Goal: Task Accomplishment & Management: Manage account settings

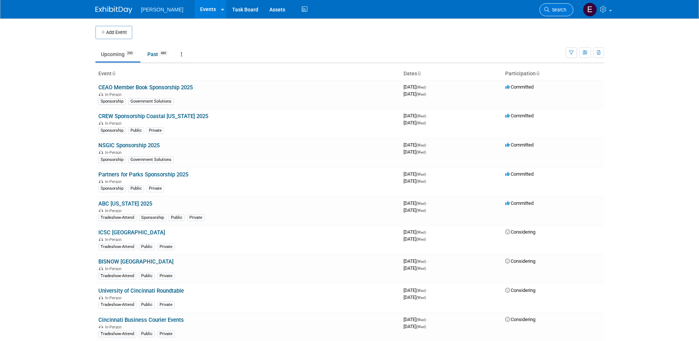
click at [562, 10] on span "Search" at bounding box center [558, 10] width 17 height 6
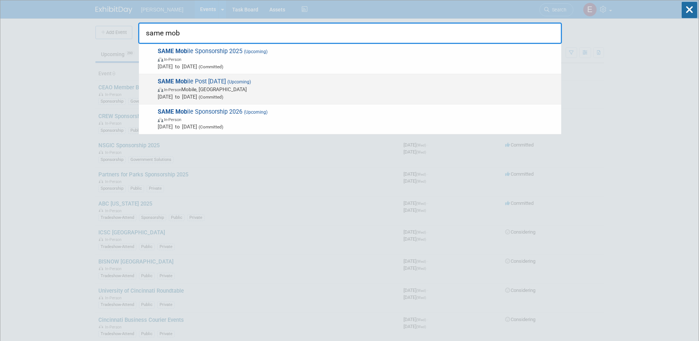
type input "same mob"
click at [174, 85] on span "SAME Mob ile Post Industry Day 2025 (Upcoming) In-Person Mobile, AL Oct 7, 2025…" at bounding box center [357, 89] width 402 height 22
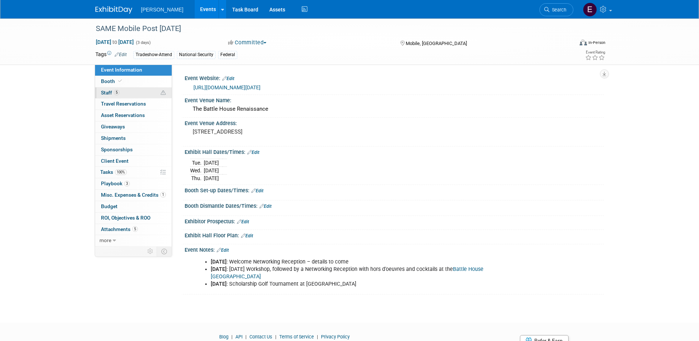
click at [121, 93] on link "5 Staff 5" at bounding box center [133, 92] width 77 height 11
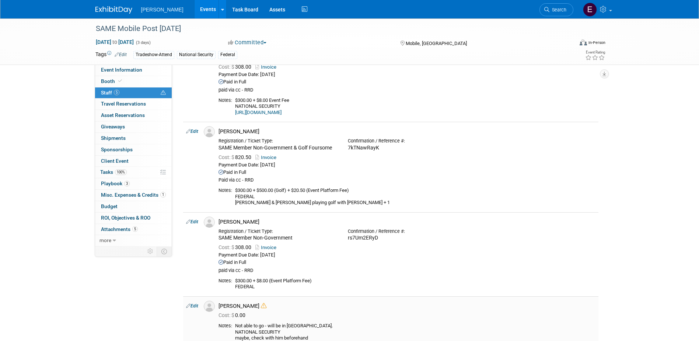
scroll to position [37, 0]
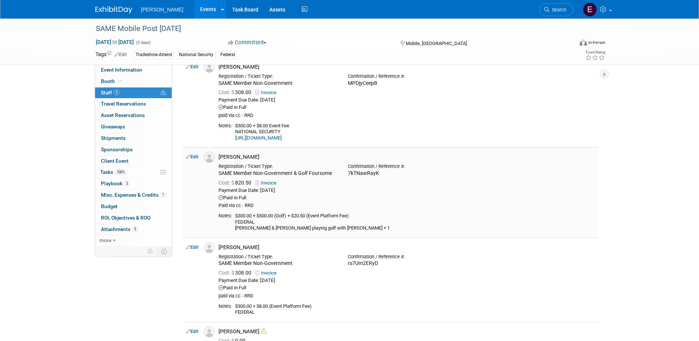
click at [190, 157] on icon at bounding box center [188, 157] width 4 height 8
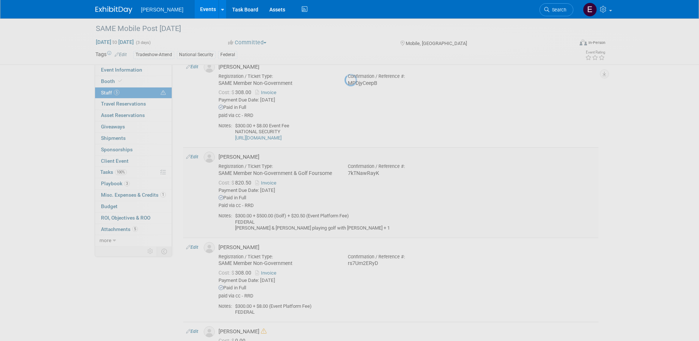
select select "3647a2f4-5540-47f8-8c21-144c3a17e126"
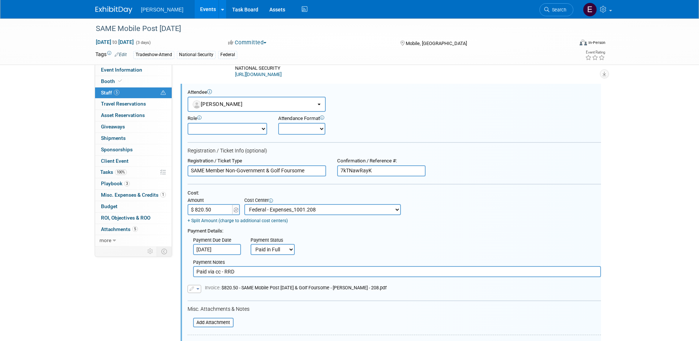
scroll to position [0, 0]
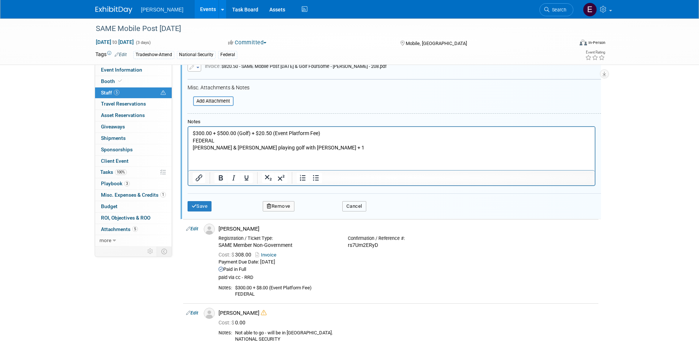
click at [352, 208] on button "Cancel" at bounding box center [354, 206] width 24 height 10
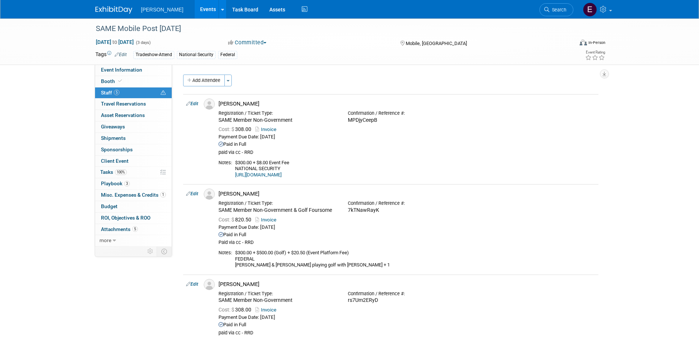
click at [561, 8] on span "Search" at bounding box center [558, 10] width 17 height 6
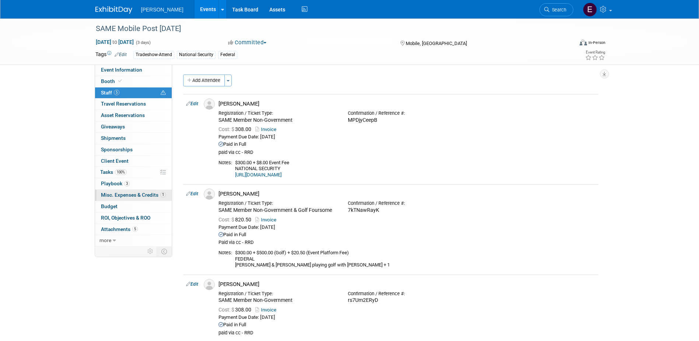
click at [119, 194] on span "Misc. Expenses & Credits 1" at bounding box center [133, 195] width 65 height 6
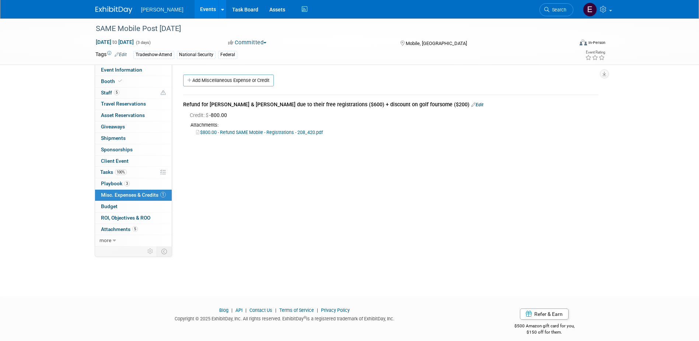
click at [471, 104] on link "Edit" at bounding box center [477, 104] width 12 height 5
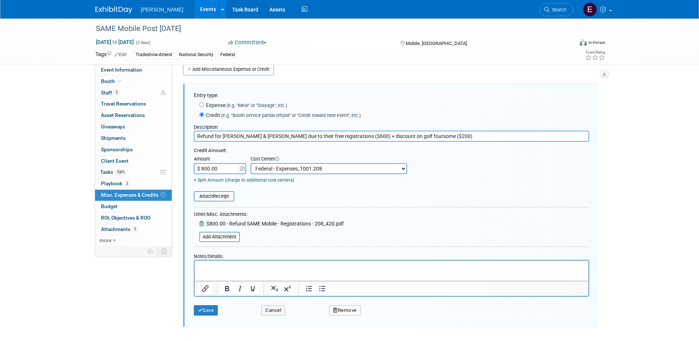
drag, startPoint x: 251, startPoint y: 181, endPoint x: 245, endPoint y: 179, distance: 6.0
click at [251, 182] on link "+ Split Amount (charge to additional cost centers)" at bounding box center [244, 179] width 100 height 5
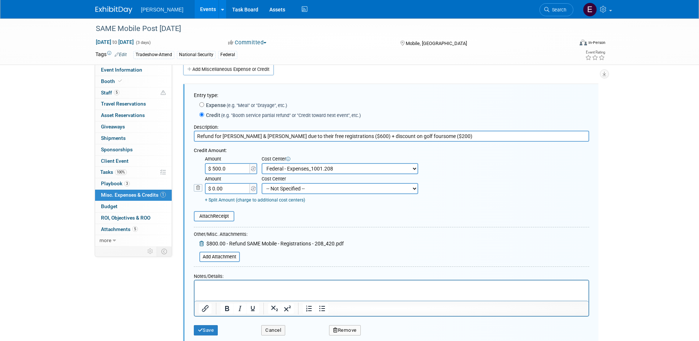
type input "$ 500.00"
click at [219, 188] on input "$ 0.00" at bounding box center [228, 188] width 46 height 11
type input "$ 300.00"
click at [327, 191] on select "-- Not Specified -- Advisory Services - Expenses_1001.502 Aerial Acquisition - …" at bounding box center [340, 188] width 157 height 11
select select "18966242"
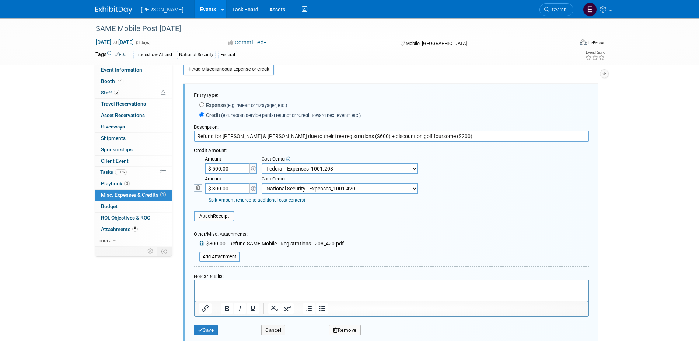
click at [262, 184] on select "-- Not Specified -- Advisory Services - Expenses_1001.502 Aerial Acquisition - …" at bounding box center [340, 188] width 157 height 11
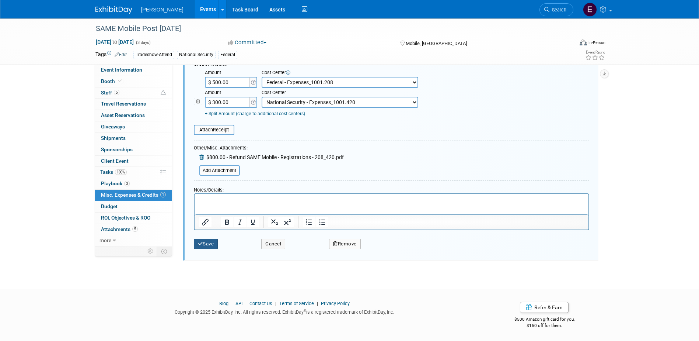
click at [214, 243] on button "Save" at bounding box center [206, 243] width 24 height 10
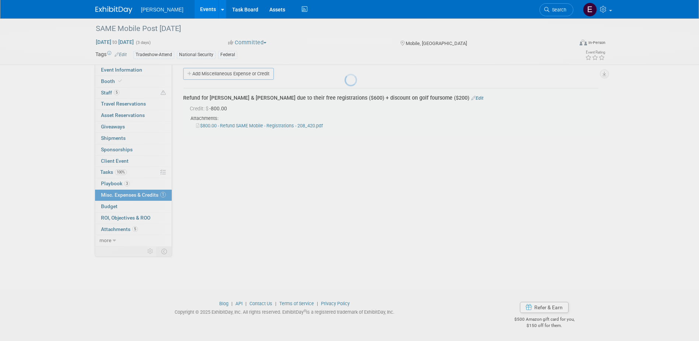
scroll to position [7, 0]
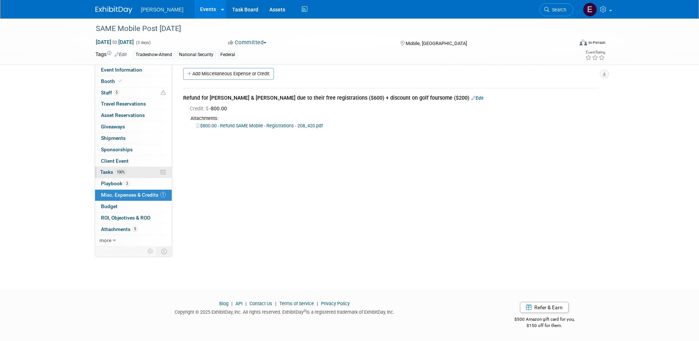
click at [122, 174] on span "100%" at bounding box center [121, 172] width 12 height 6
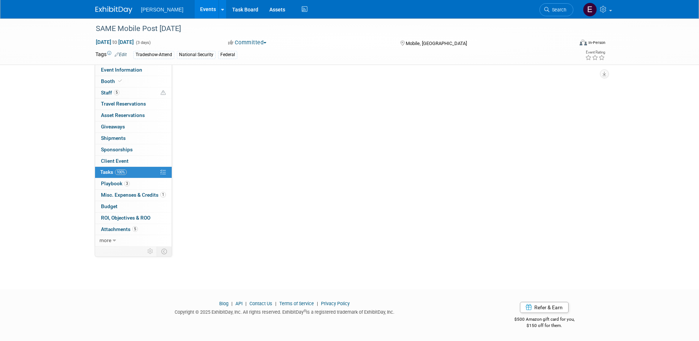
scroll to position [0, 0]
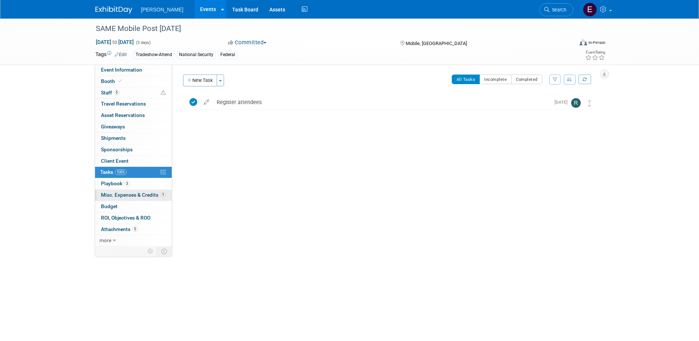
click at [114, 196] on span "Misc. Expenses & Credits 1" at bounding box center [133, 195] width 65 height 6
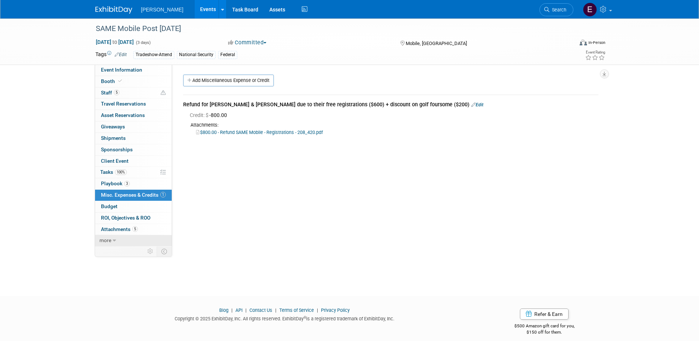
click at [134, 239] on link "more" at bounding box center [133, 240] width 77 height 11
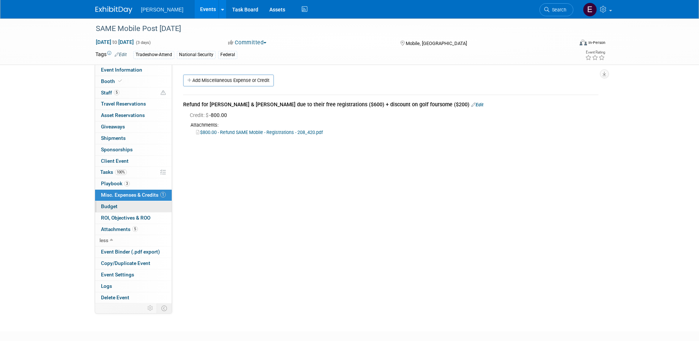
click at [113, 204] on span "Budget" at bounding box center [109, 206] width 17 height 6
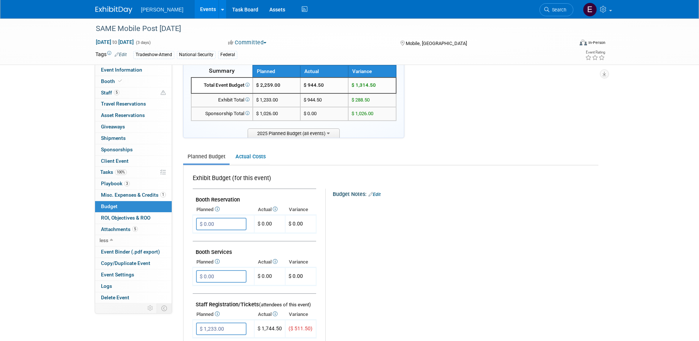
scroll to position [37, 0]
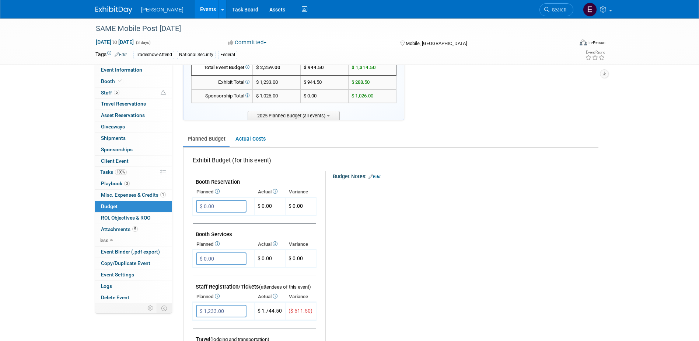
click at [195, 8] on link "Events" at bounding box center [208, 9] width 27 height 18
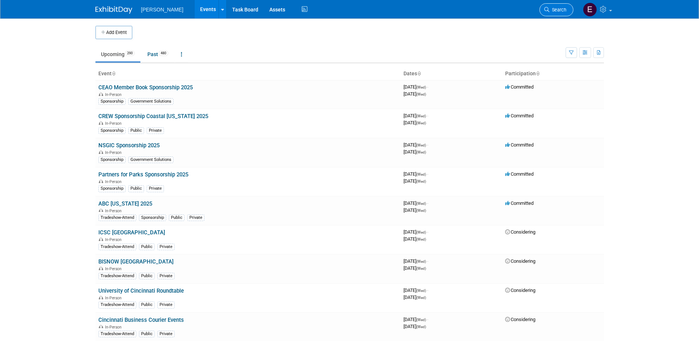
click at [560, 6] on link "Search" at bounding box center [557, 9] width 34 height 13
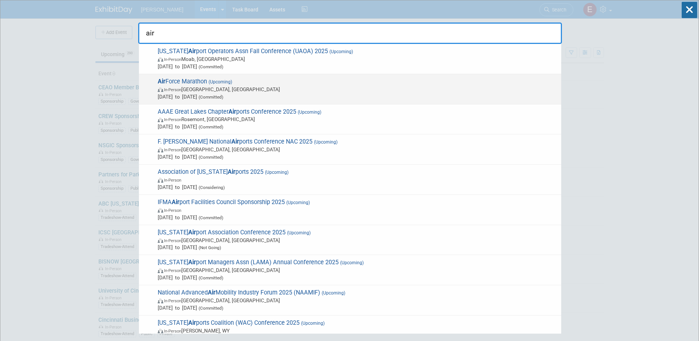
type input "air"
click at [212, 80] on span "(Upcoming)" at bounding box center [219, 81] width 25 height 5
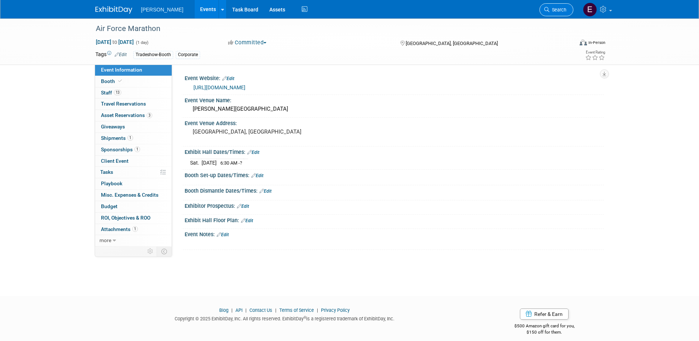
click at [561, 6] on link "Search" at bounding box center [557, 9] width 34 height 13
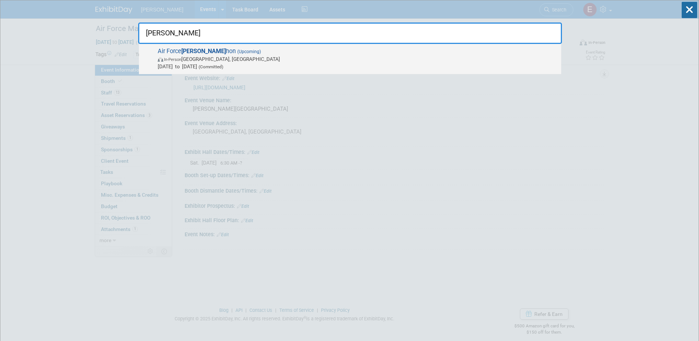
type input "marat"
click at [179, 57] on span "In-Person" at bounding box center [172, 59] width 17 height 5
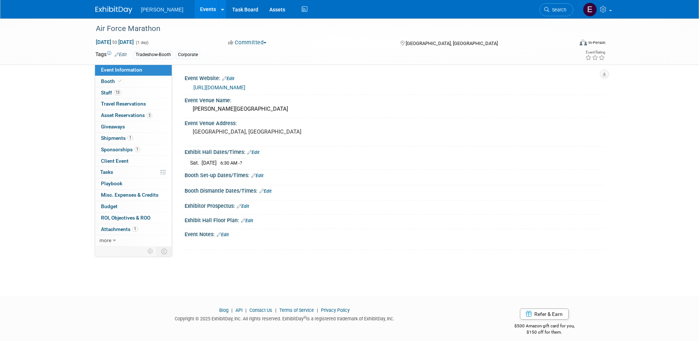
click at [122, 54] on link "Edit" at bounding box center [121, 54] width 12 height 5
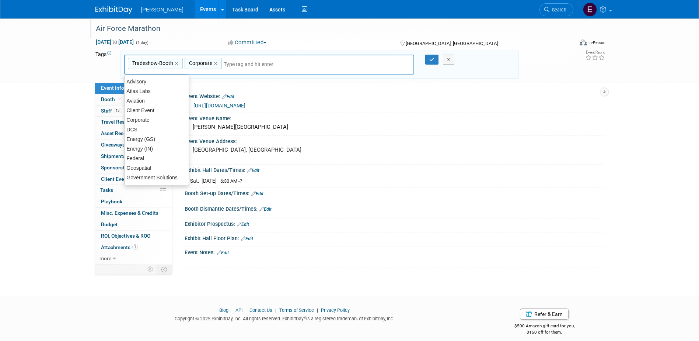
click at [166, 27] on div "Air Force Marathon" at bounding box center [327, 28] width 469 height 13
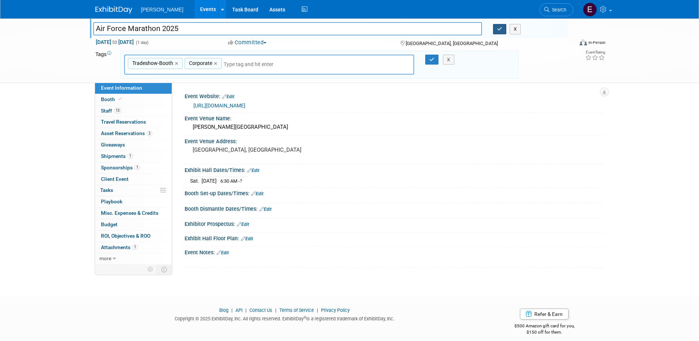
type input "Air Force Marathon 2025"
click at [503, 28] on button "button" at bounding box center [499, 29] width 13 height 10
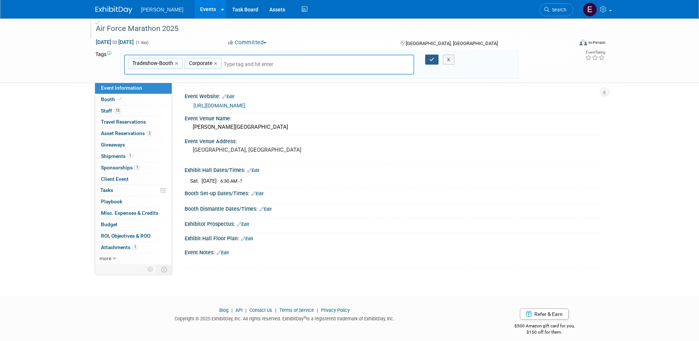
click at [434, 57] on icon "button" at bounding box center [431, 59] width 5 height 5
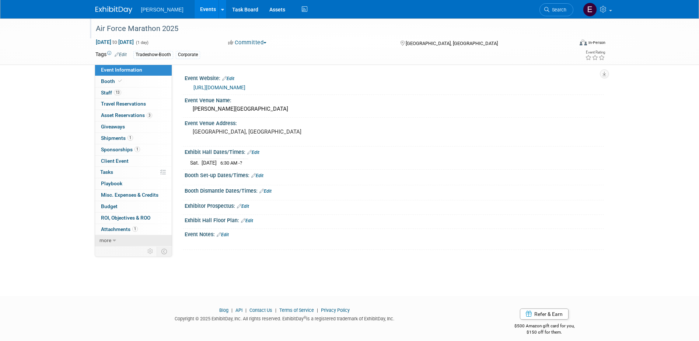
click at [123, 240] on link "more" at bounding box center [133, 240] width 77 height 11
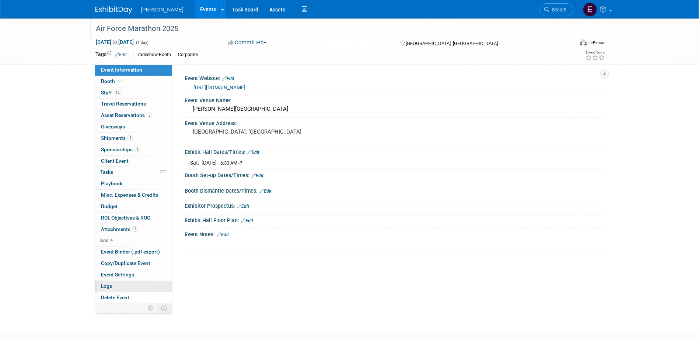
click at [118, 284] on link "Logs" at bounding box center [133, 285] width 77 height 11
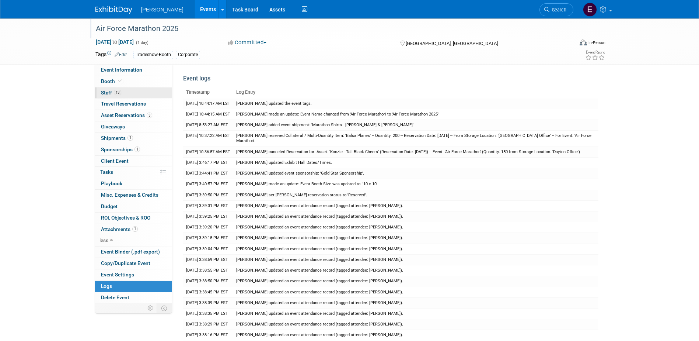
click at [109, 88] on link "13 Staff 13" at bounding box center [133, 92] width 77 height 11
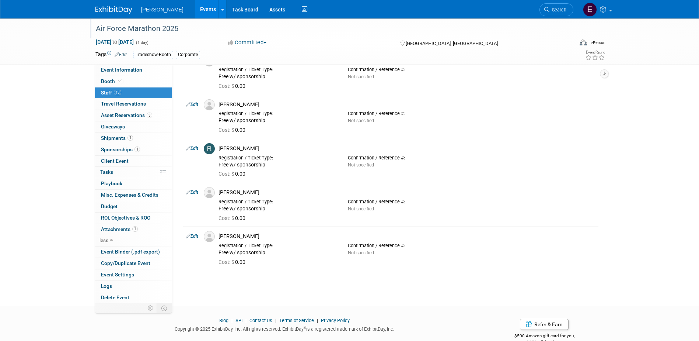
scroll to position [405, 0]
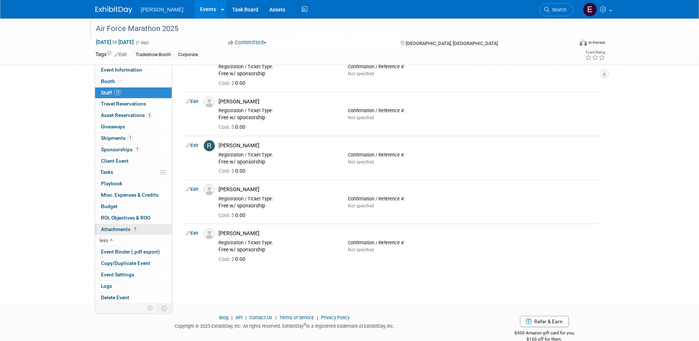
click at [136, 231] on span "1" at bounding box center [135, 229] width 6 height 6
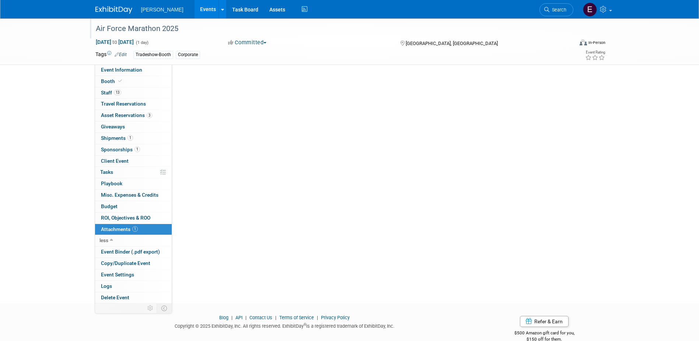
scroll to position [0, 0]
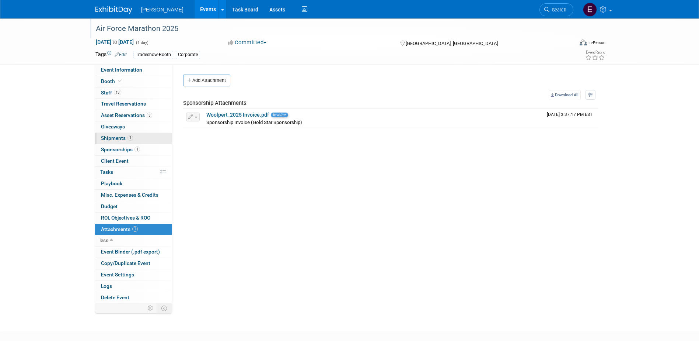
click at [123, 137] on span "Shipments 1" at bounding box center [117, 138] width 32 height 6
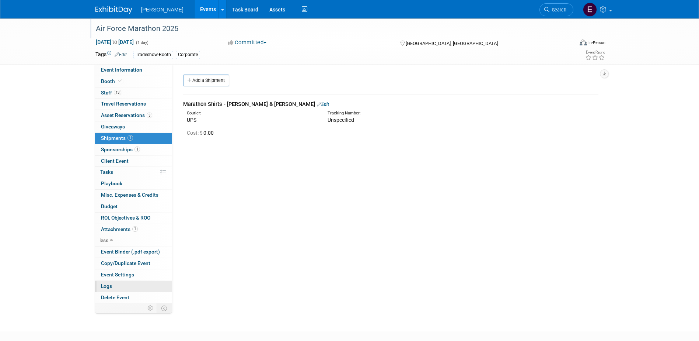
click at [119, 282] on link "Logs" at bounding box center [133, 285] width 77 height 11
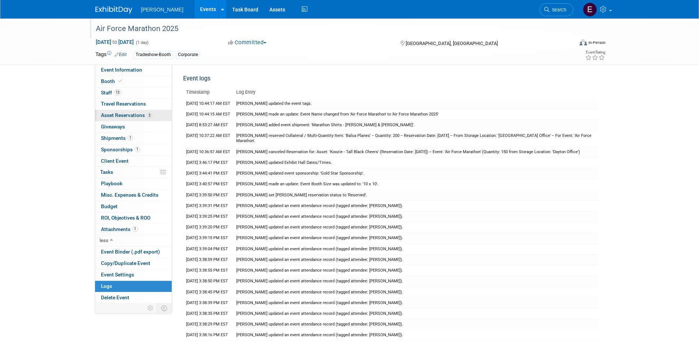
click at [114, 114] on span "Asset Reservations 3" at bounding box center [126, 115] width 51 height 6
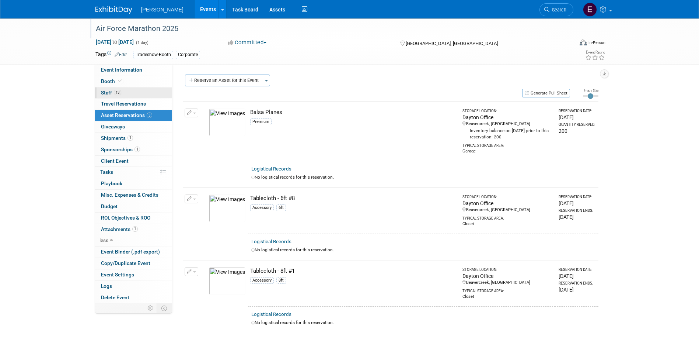
click at [141, 94] on link "13 Staff 13" at bounding box center [133, 92] width 77 height 11
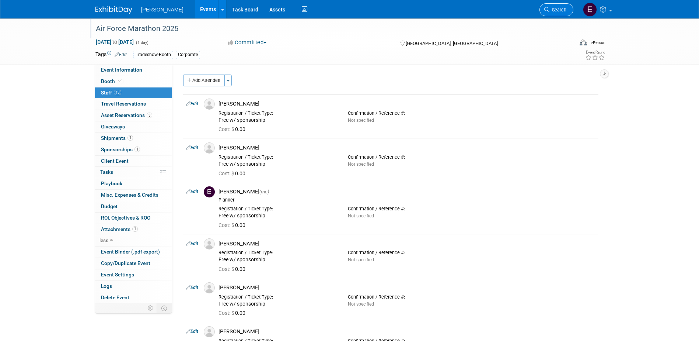
click at [560, 8] on span "Search" at bounding box center [558, 10] width 17 height 6
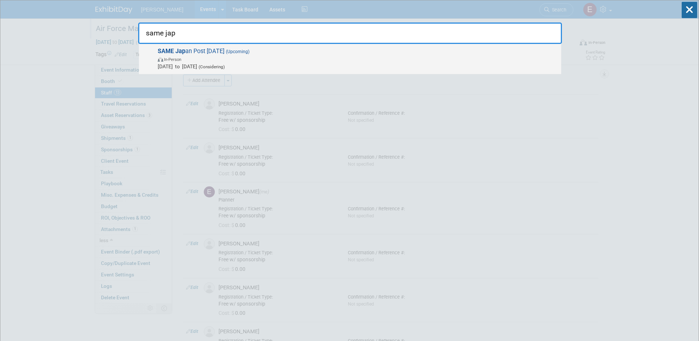
type input "same jap"
click at [203, 47] on div "SAME Jap an Post Industry Day 2025 (Upcoming) In-Person Dec 8, 2025 to Dec 10, …" at bounding box center [350, 59] width 422 height 30
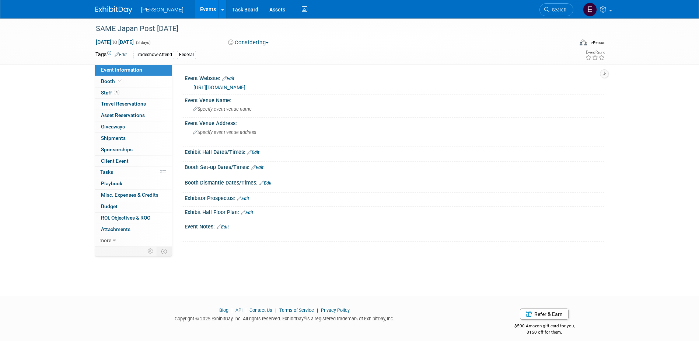
click at [269, 43] on span "button" at bounding box center [267, 42] width 3 height 1
click at [264, 52] on link "Committed" at bounding box center [255, 54] width 58 height 10
click at [144, 94] on link "4 Staff 4" at bounding box center [133, 92] width 77 height 11
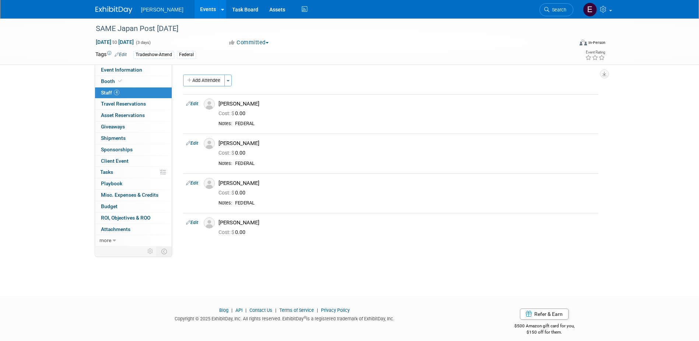
drag, startPoint x: 28, startPoint y: 194, endPoint x: 41, endPoint y: 191, distance: 13.2
click at [28, 194] on div "SAME Japan Post [DATE] [DATE] to [DATE] (3 days) [DATE] to [DATE] Committed Com…" at bounding box center [349, 150] width 699 height 264
click at [264, 5] on link "Assets" at bounding box center [277, 9] width 27 height 18
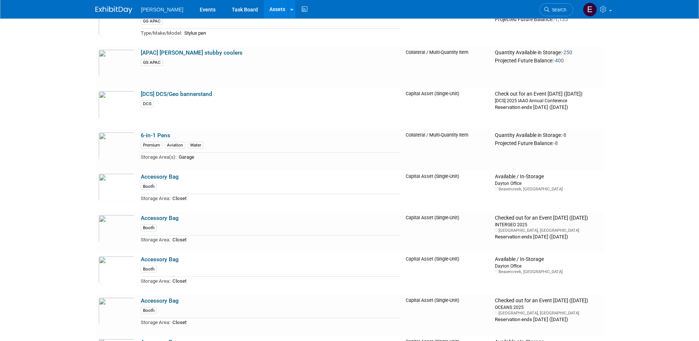
scroll to position [369, 0]
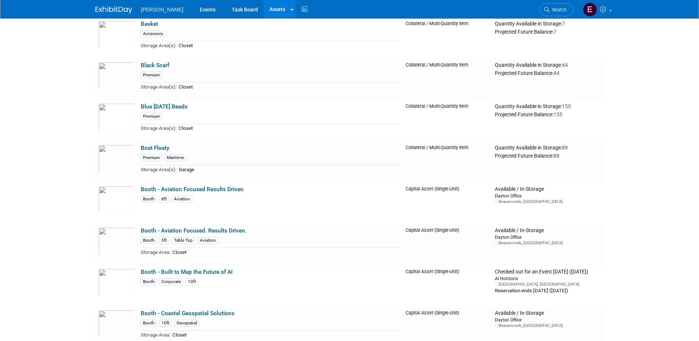
drag, startPoint x: 191, startPoint y: 225, endPoint x: 186, endPoint y: 295, distance: 70.6
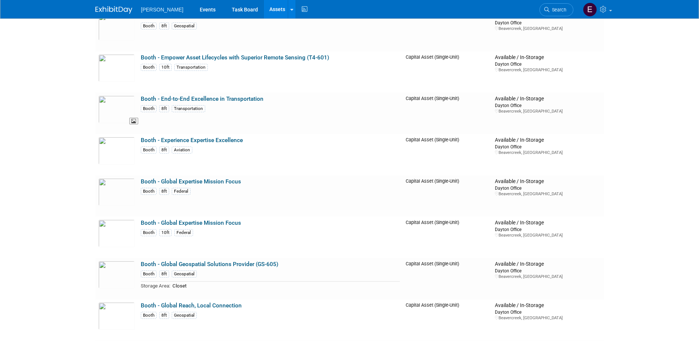
drag, startPoint x: 86, startPoint y: 131, endPoint x: 105, endPoint y: 255, distance: 124.8
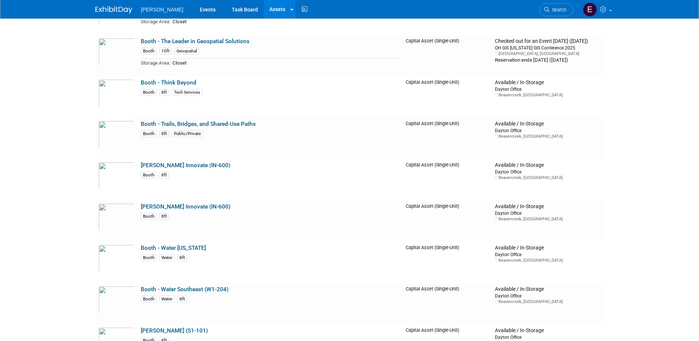
drag, startPoint x: 38, startPoint y: 144, endPoint x: 62, endPoint y: 236, distance: 95.2
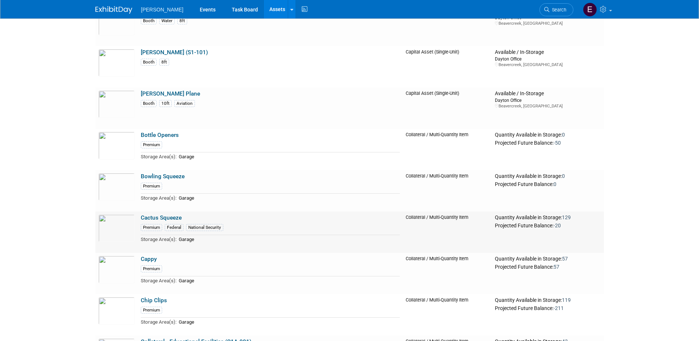
click at [166, 218] on link "Cactus Squeeze" at bounding box center [161, 217] width 41 height 7
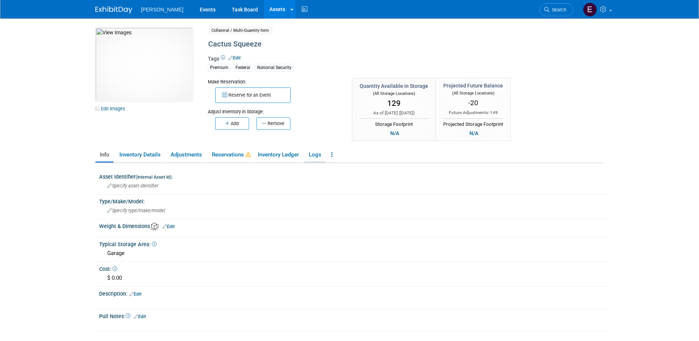
click at [314, 151] on link "Logs" at bounding box center [314, 154] width 21 height 13
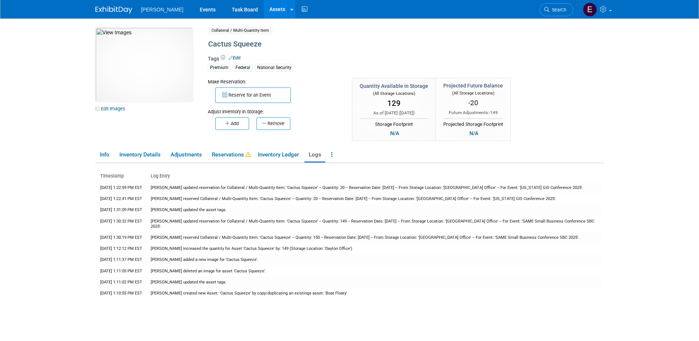
click at [44, 167] on body "[PERSON_NAME] Events Task Board Assets New Asset Search Assets" at bounding box center [349, 170] width 699 height 341
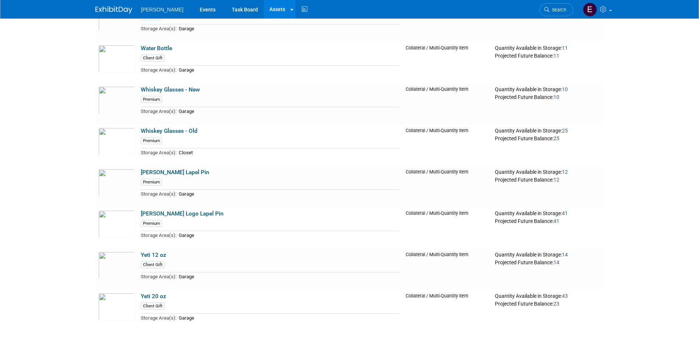
scroll to position [12856, 0]
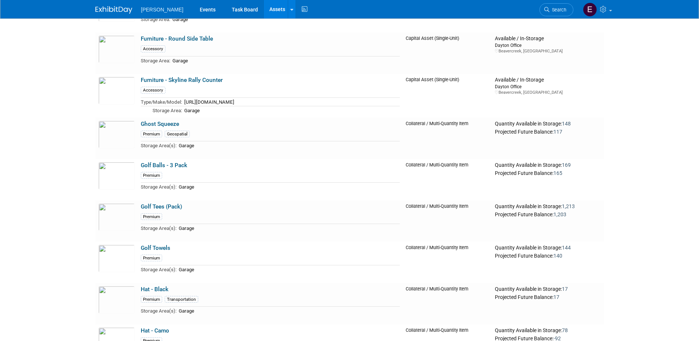
scroll to position [0, 0]
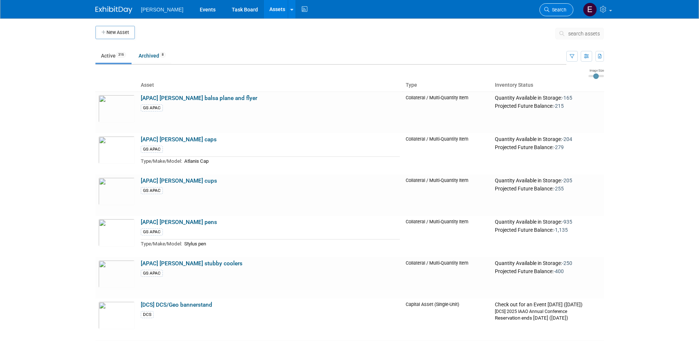
click at [556, 13] on link "Search" at bounding box center [557, 9] width 34 height 13
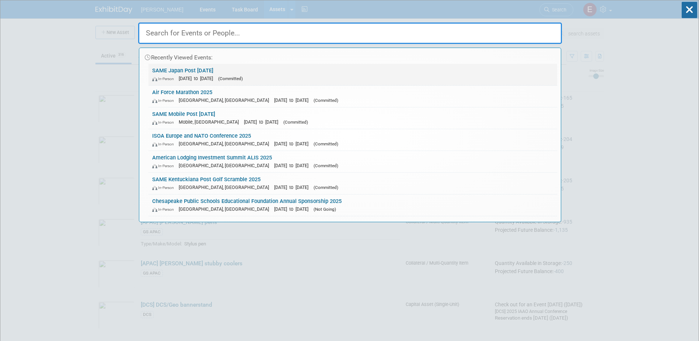
click at [222, 83] on link "SAME Japan Post Industry Day 2025 In-Person Dec 8, 2025 to Dec 10, 2025 (Commit…" at bounding box center [353, 74] width 409 height 21
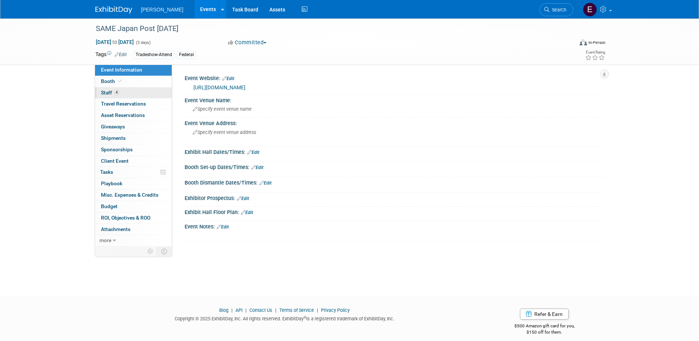
click at [131, 90] on link "4 Staff 4" at bounding box center [133, 92] width 77 height 11
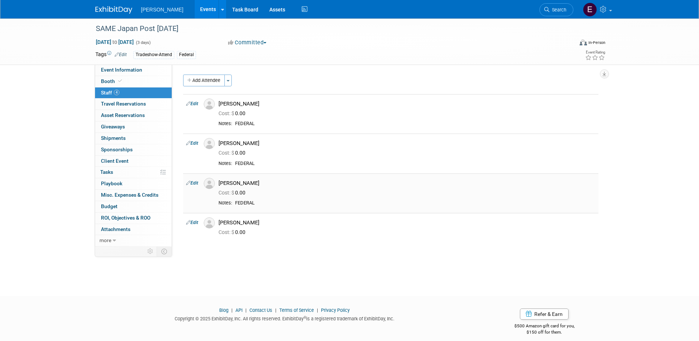
click at [193, 180] on link "Edit" at bounding box center [192, 182] width 12 height 5
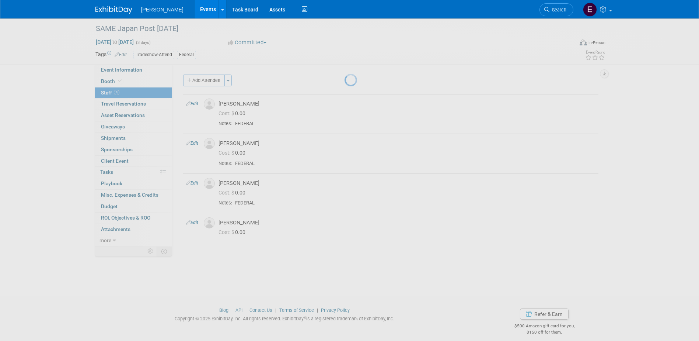
select select "f3fcef65-40d5-4404-844b-2751b273a07f"
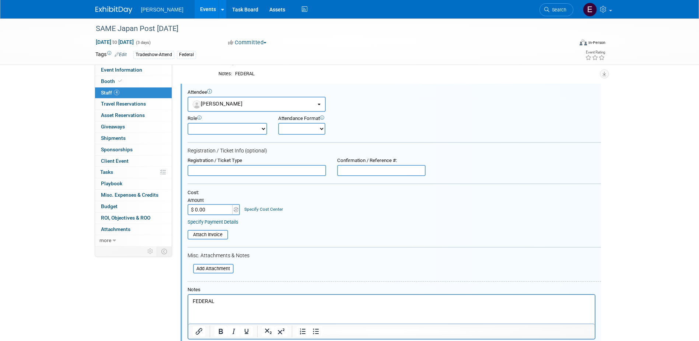
click at [201, 206] on input "$ 0.00" at bounding box center [211, 209] width 46 height 11
type input "$ 100.00"
click at [278, 212] on div "Specify Cost Center" at bounding box center [263, 205] width 39 height 13
click at [275, 208] on div "Specify Cost Center" at bounding box center [263, 205] width 39 height 13
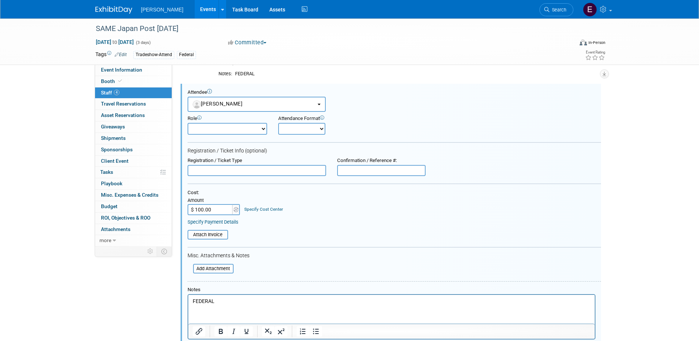
click at [275, 209] on link "Specify Cost Center" at bounding box center [263, 208] width 39 height 5
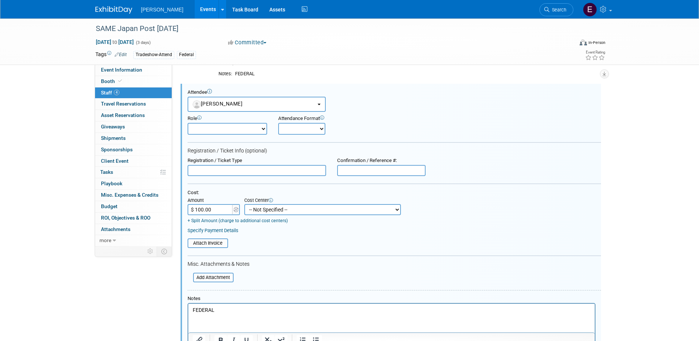
click at [275, 209] on select "-- Not Specified -- Advisory Services - Expenses_1001.502 Aerial Acquisition - …" at bounding box center [322, 209] width 157 height 11
select select "18966236"
click at [244, 204] on select "-- Not Specified -- Advisory Services - Expenses_1001.502 Aerial Acquisition - …" at bounding box center [322, 209] width 157 height 11
click at [230, 233] on link "Specify Payment Details" at bounding box center [213, 230] width 51 height 6
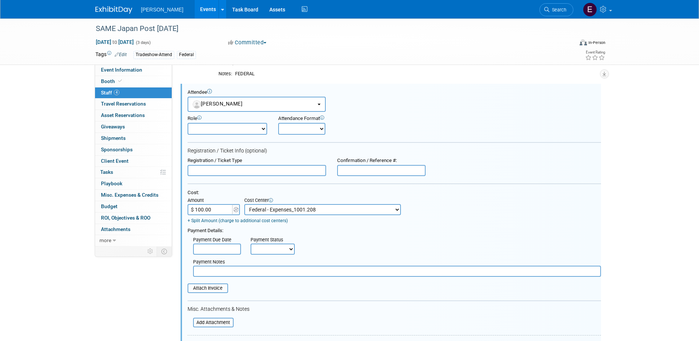
click at [249, 248] on div "Payment Status Not Paid Yet Partially Paid Paid in Full" at bounding box center [272, 244] width 55 height 20
click at [261, 250] on select "Not Paid Yet Partially Paid Paid in Full" at bounding box center [273, 248] width 44 height 11
select select "1"
click at [251, 244] on select "Not Paid Yet Partially Paid Paid in Full" at bounding box center [273, 248] width 44 height 11
click at [251, 269] on input "text" at bounding box center [397, 270] width 408 height 11
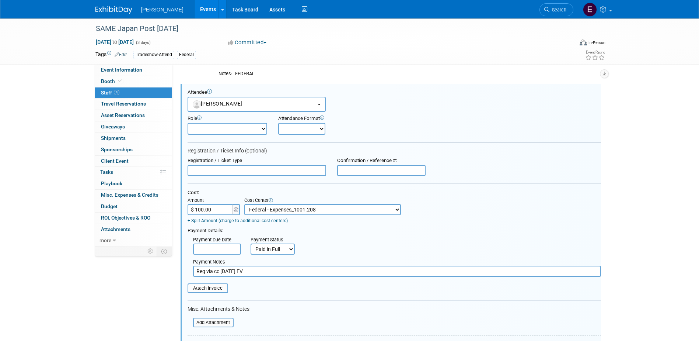
type input "Reg via cc 9/15/25 EV"
click at [227, 167] on input "text" at bounding box center [257, 170] width 139 height 11
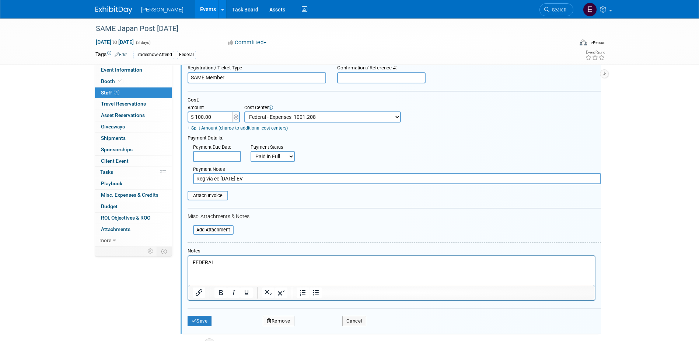
scroll to position [237, 0]
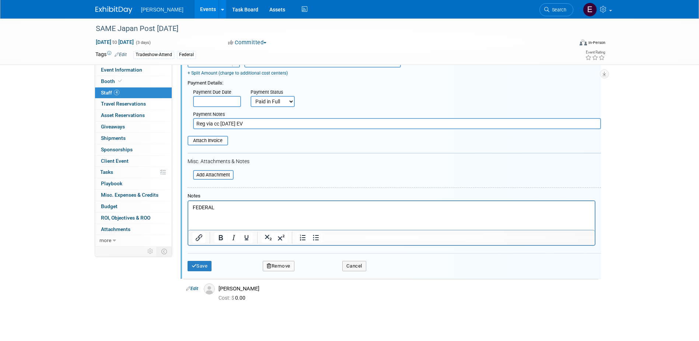
type input "SAME Member"
drag, startPoint x: 227, startPoint y: 208, endPoint x: 139, endPoint y: 205, distance: 88.5
click at [188, 205] on html "FEDERAL" at bounding box center [391, 206] width 407 height 10
click at [202, 271] on button "Save" at bounding box center [200, 266] width 24 height 10
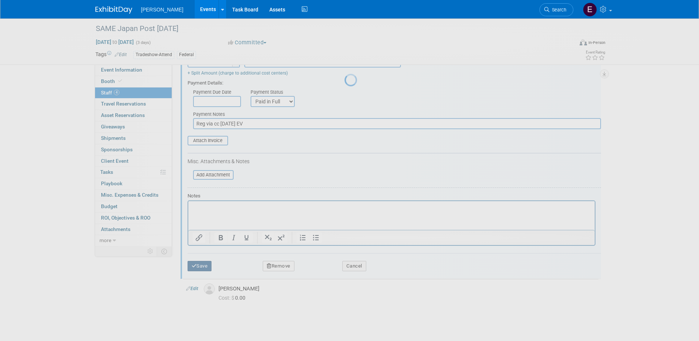
scroll to position [7, 0]
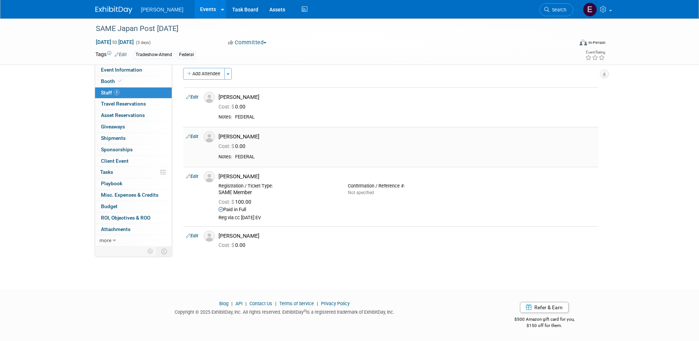
click at [194, 135] on link "Edit" at bounding box center [192, 136] width 12 height 5
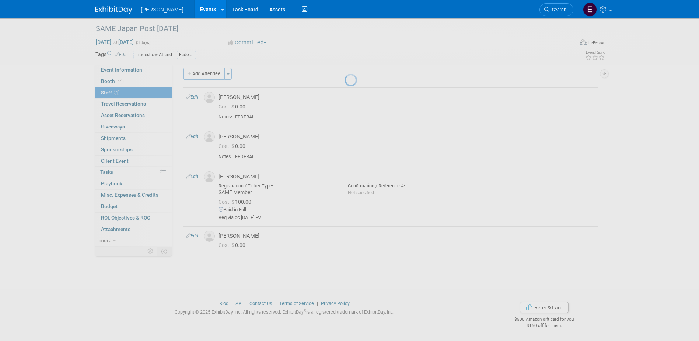
select select "90d7149f-414e-4702-9978-400bd43b66b9"
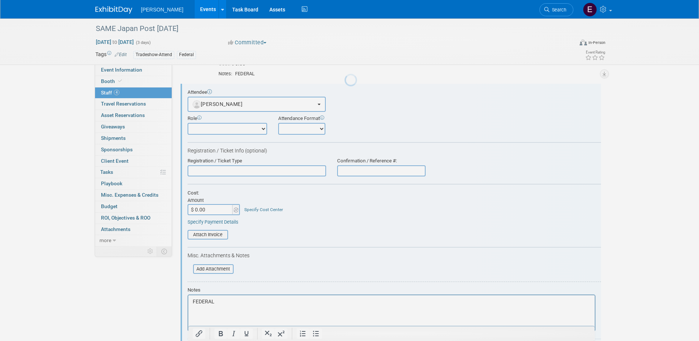
scroll to position [0, 0]
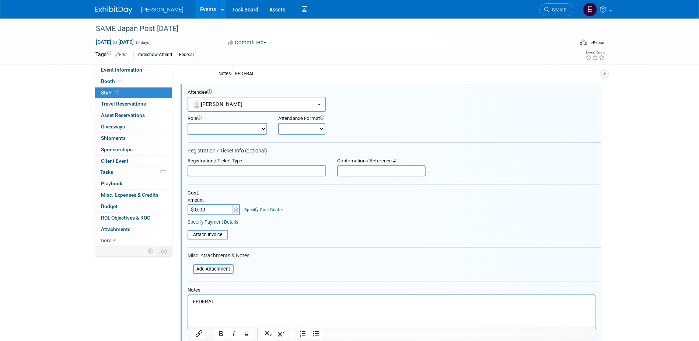
click at [211, 175] on input "text" at bounding box center [257, 170] width 139 height 11
type input "SAME Member"
type input "$ 100.00"
click at [260, 210] on link "Specify Cost Center" at bounding box center [263, 209] width 39 height 5
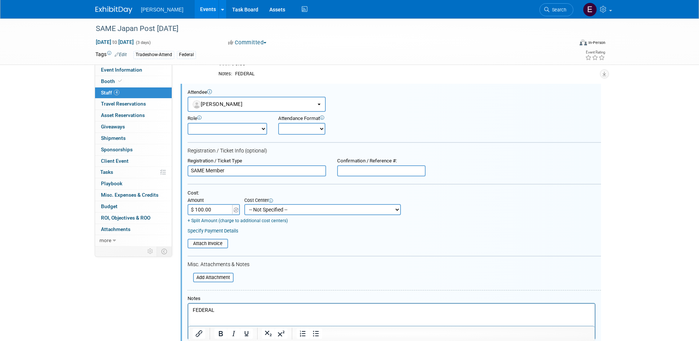
click at [260, 209] on select "-- Not Specified -- Advisory Services - Expenses_1001.502 Aerial Acquisition - …" at bounding box center [322, 209] width 157 height 11
select select "18966236"
click at [244, 204] on select "-- Not Specified -- Advisory Services - Expenses_1001.502 Aerial Acquisition - …" at bounding box center [322, 209] width 157 height 11
click at [240, 222] on link "+ Split Amount (charge to additional cost centers)" at bounding box center [238, 220] width 100 height 5
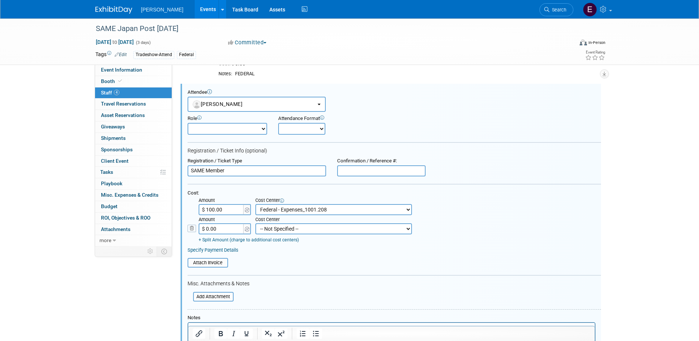
click at [194, 231] on icon at bounding box center [192, 228] width 8 height 8
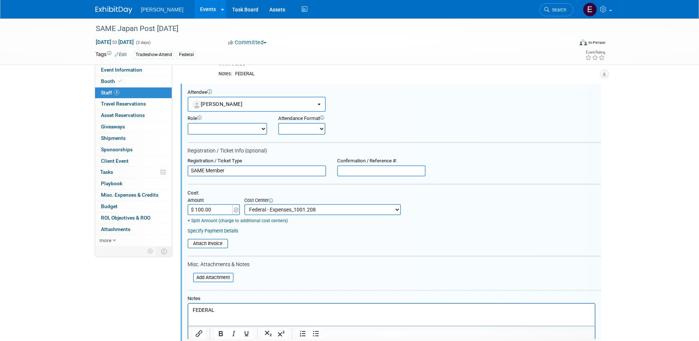
click at [201, 233] on link "Specify Payment Details" at bounding box center [213, 231] width 51 height 6
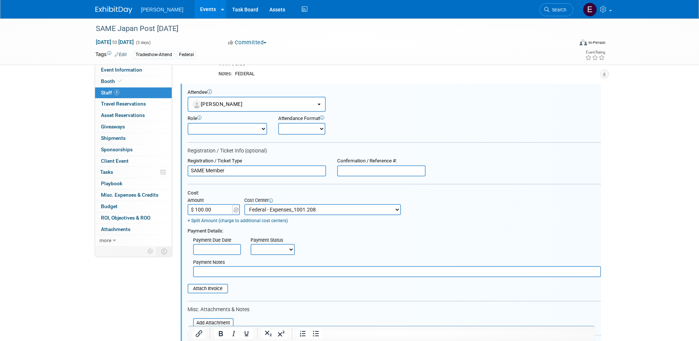
click at [272, 243] on div "Payment Status" at bounding box center [275, 240] width 49 height 7
click at [275, 247] on select "Not Paid Yet Partially Paid Paid in Full" at bounding box center [273, 249] width 44 height 11
select select "1"
click at [251, 244] on select "Not Paid Yet Partially Paid Paid in Full" at bounding box center [273, 249] width 44 height 11
click at [265, 270] on input "text" at bounding box center [397, 271] width 408 height 11
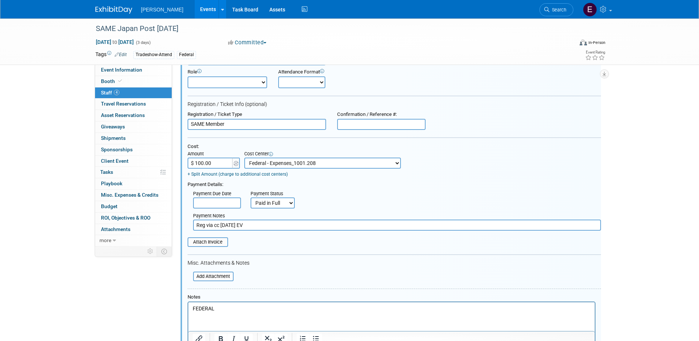
scroll to position [123, 0]
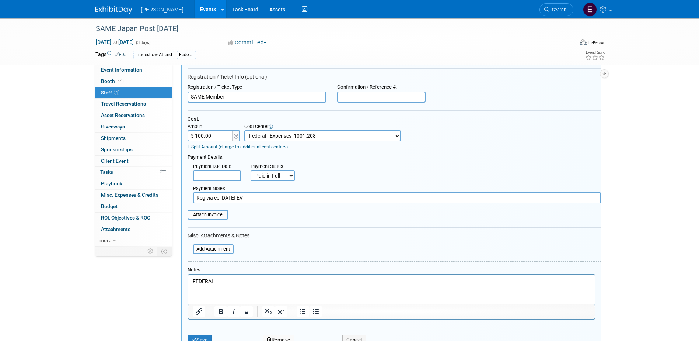
type input "Reg via cc 9/15/25 EV"
drag, startPoint x: 246, startPoint y: 276, endPoint x: 36, endPoint y: 263, distance: 209.8
click at [188, 275] on html "FEDERAL" at bounding box center [391, 280] width 407 height 10
drag, startPoint x: 138, startPoint y: 281, endPoint x: 125, endPoint y: 281, distance: 12.9
click at [188, 281] on html "FEDERAL" at bounding box center [391, 280] width 407 height 10
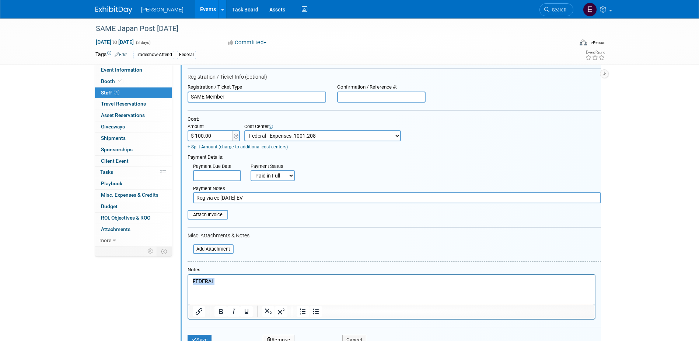
drag, startPoint x: 236, startPoint y: 283, endPoint x: 324, endPoint y: 558, distance: 289.2
click at [188, 282] on html "FEDERAL" at bounding box center [391, 280] width 407 height 10
click at [203, 339] on button "Save" at bounding box center [200, 339] width 24 height 10
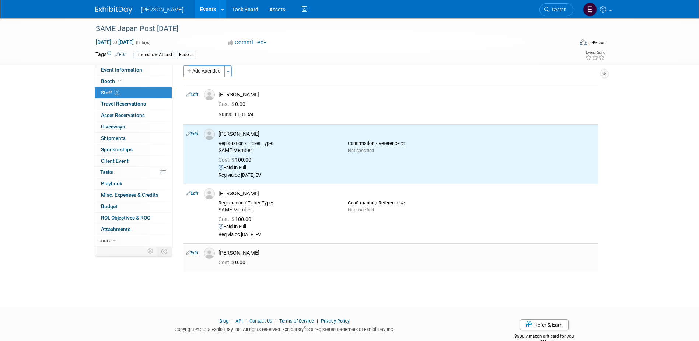
scroll to position [0, 0]
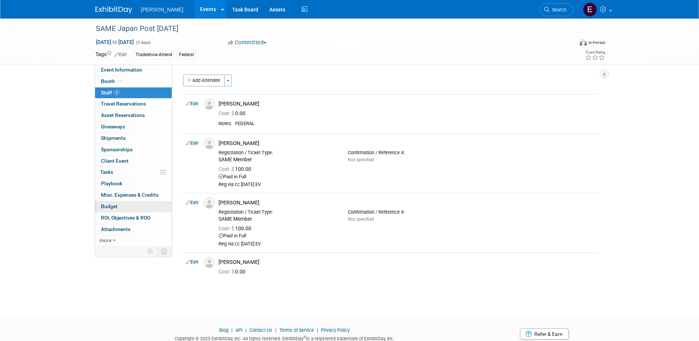
click at [107, 205] on span "Budget" at bounding box center [109, 206] width 17 height 6
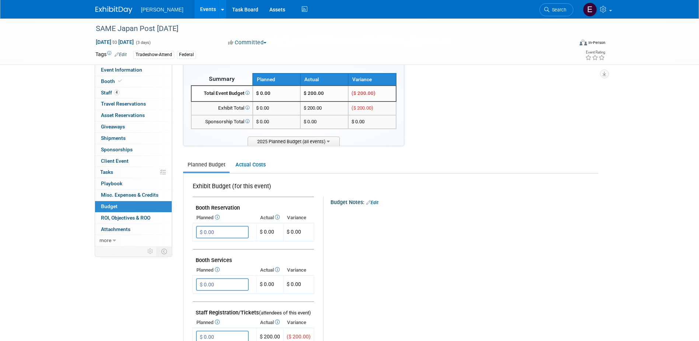
scroll to position [111, 0]
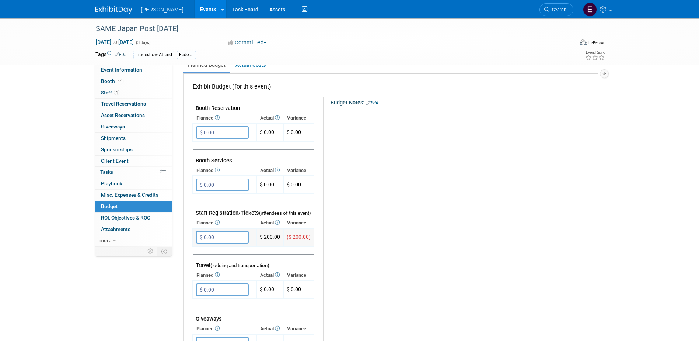
click at [223, 238] on input "$ 0.00" at bounding box center [222, 237] width 53 height 13
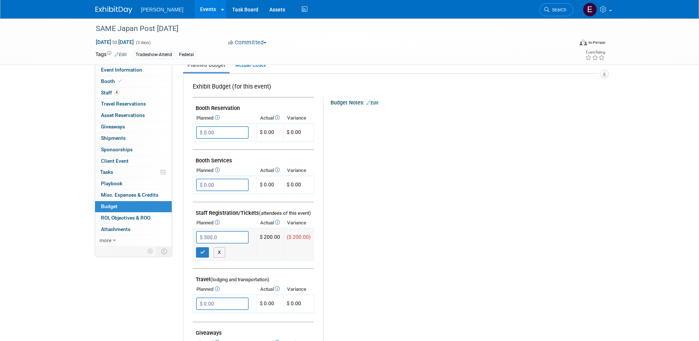
type input "$ 300.00"
click at [201, 255] on button "button" at bounding box center [202, 252] width 13 height 10
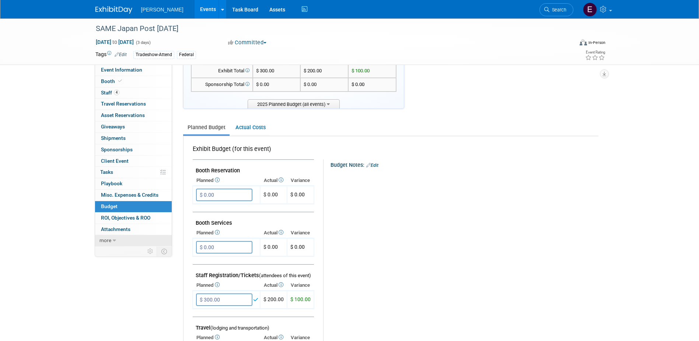
scroll to position [0, 0]
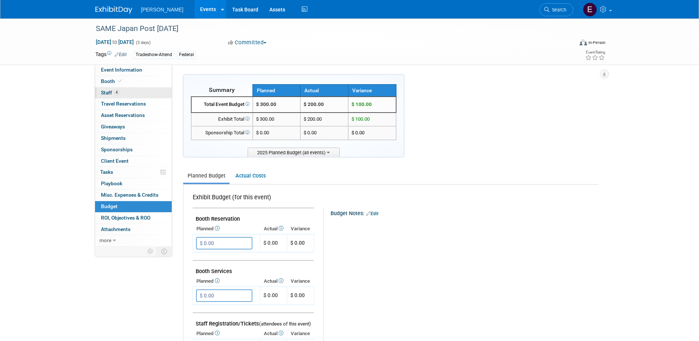
click at [107, 92] on span "Staff 4" at bounding box center [110, 93] width 18 height 6
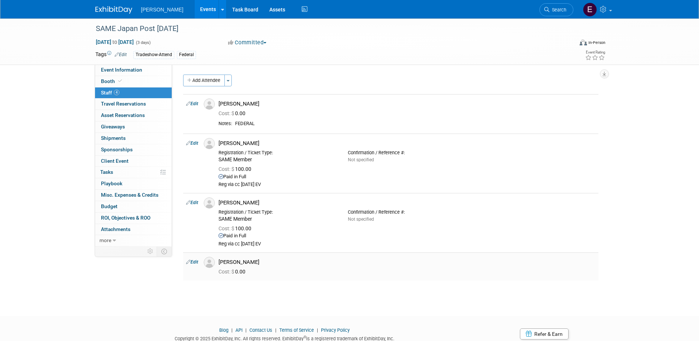
click at [193, 262] on link "Edit" at bounding box center [192, 261] width 12 height 5
select select "aa3a6dc0-19af-4028-824e-60bddbe41667"
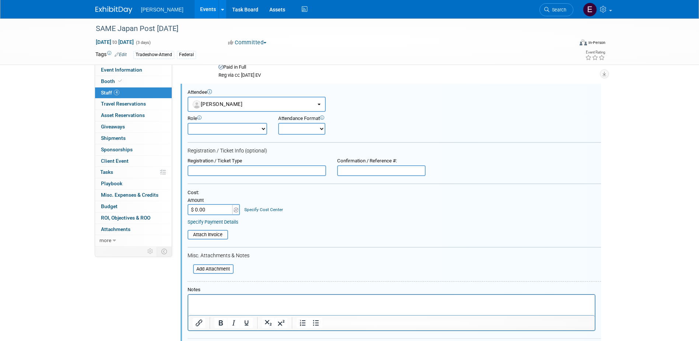
click at [233, 299] on p "Rich Text Area. Press ALT-0 for help." at bounding box center [391, 300] width 398 height 7
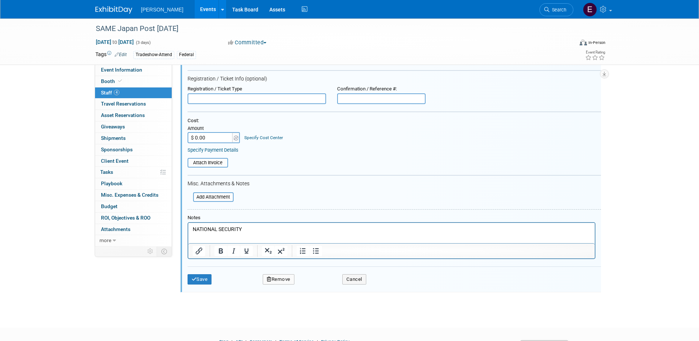
scroll to position [242, 0]
click at [202, 274] on button "Save" at bounding box center [200, 277] width 24 height 10
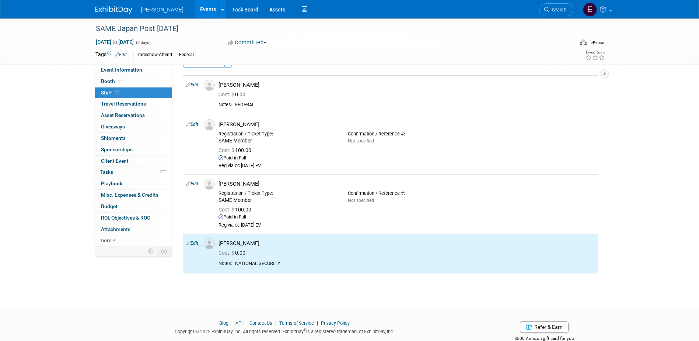
scroll to position [0, 0]
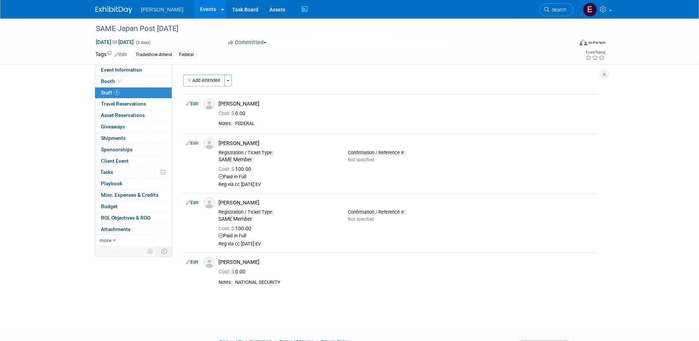
click at [195, 101] on link "Edit" at bounding box center [192, 103] width 12 height 5
select select "5a6689ec-c3ee-4ccb-b6de-aeb087ec8005"
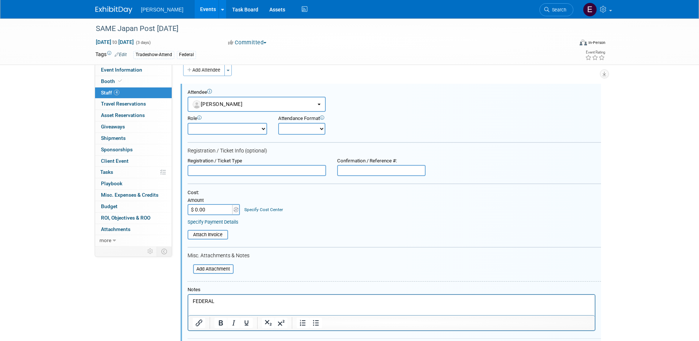
click at [224, 172] on input "text" at bounding box center [257, 170] width 139 height 11
type input "SAME Member"
type input "$ 100.00"
click at [262, 209] on link "Specify Cost Center" at bounding box center [263, 209] width 39 height 5
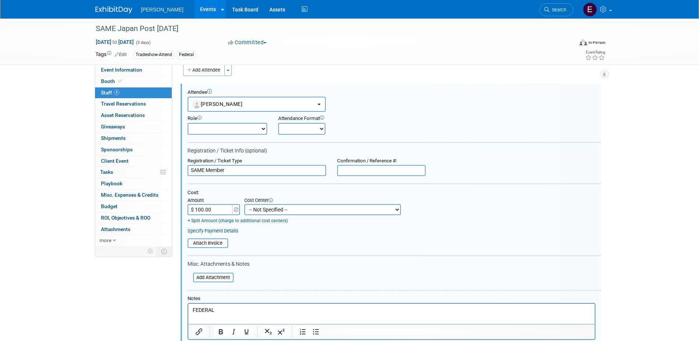
click at [262, 209] on select "-- Not Specified -- Advisory Services - Expenses_1001.502 Aerial Acquisition - …" at bounding box center [322, 209] width 157 height 11
select select "18966236"
click at [244, 204] on select "-- Not Specified -- Advisory Services - Expenses_1001.502 Aerial Acquisition - …" at bounding box center [322, 209] width 157 height 11
click at [218, 230] on link "Specify Payment Details" at bounding box center [213, 231] width 51 height 6
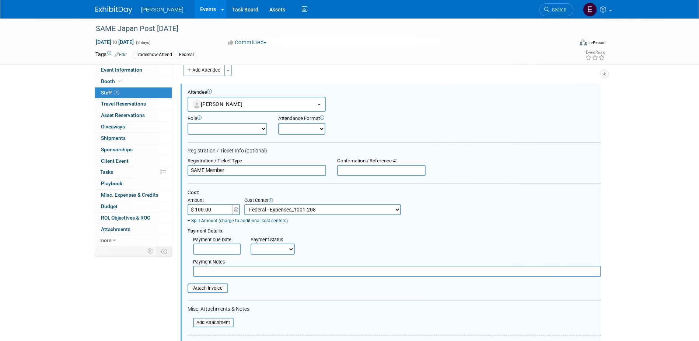
click at [251, 250] on select "Not Paid Yet Partially Paid Paid in Full" at bounding box center [273, 248] width 44 height 11
select select "1"
click at [251, 244] on select "Not Paid Yet Partially Paid Paid in Full" at bounding box center [273, 248] width 44 height 11
click at [255, 274] on input "text" at bounding box center [397, 270] width 408 height 11
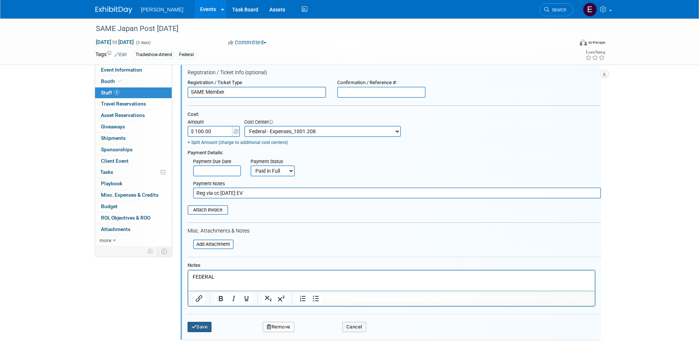
scroll to position [158, 0]
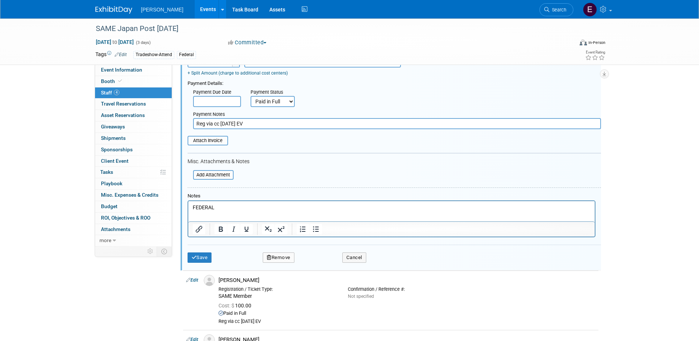
type input "Reg via cc 9/15/25 EV"
drag, startPoint x: 229, startPoint y: 202, endPoint x: 237, endPoint y: 214, distance: 14.4
click at [188, 203] on html "FEDERAL" at bounding box center [391, 206] width 407 height 10
drag, startPoint x: 239, startPoint y: 208, endPoint x: 113, endPoint y: 209, distance: 126.1
click at [188, 209] on html "FEDERAL" at bounding box center [391, 206] width 407 height 10
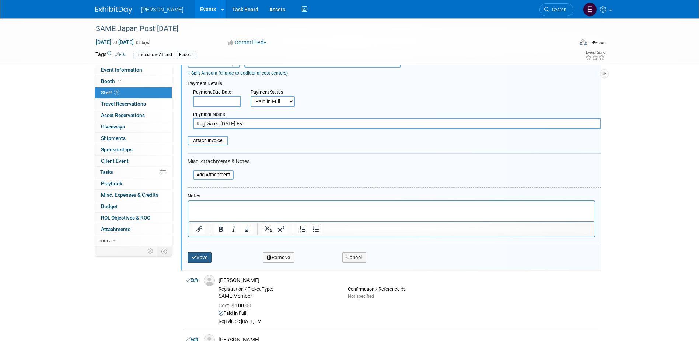
click at [199, 256] on button "Save" at bounding box center [200, 257] width 24 height 10
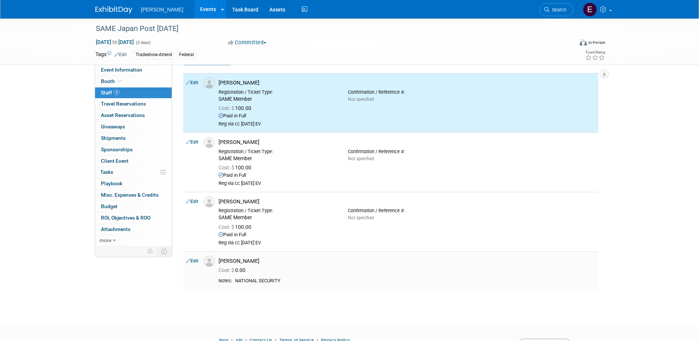
scroll to position [0, 0]
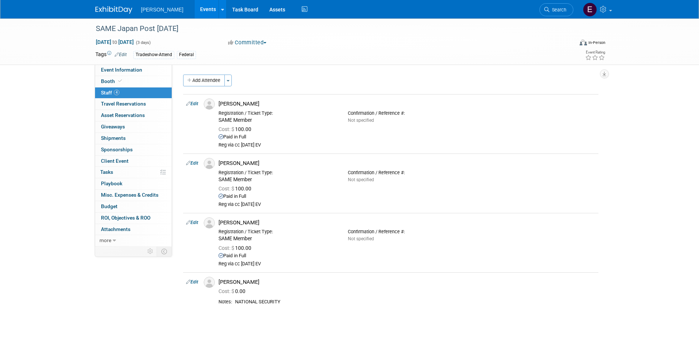
click at [195, 13] on link "Events" at bounding box center [208, 9] width 27 height 18
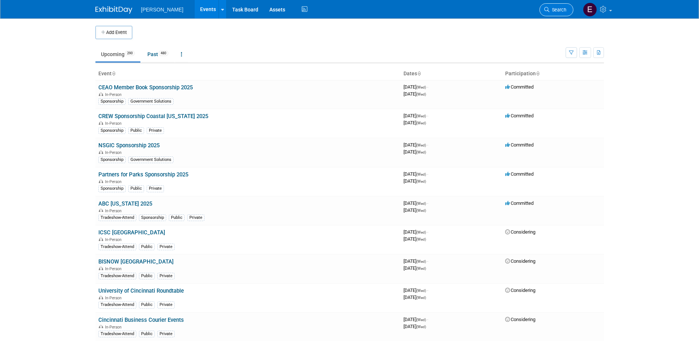
click at [555, 9] on span "Search" at bounding box center [558, 10] width 17 height 6
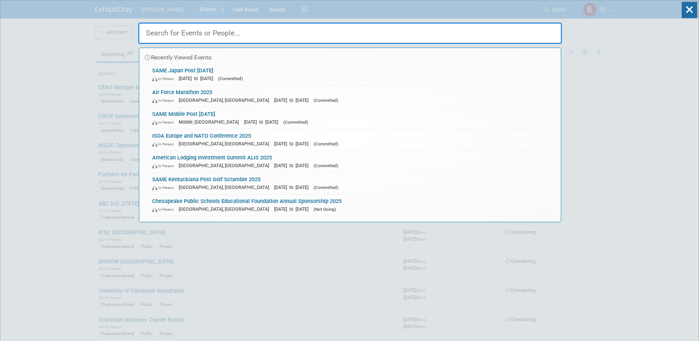
click at [173, 34] on input "text" at bounding box center [350, 32] width 424 height 21
type input "a"
click at [177, 100] on span "In-Person" at bounding box center [164, 100] width 25 height 5
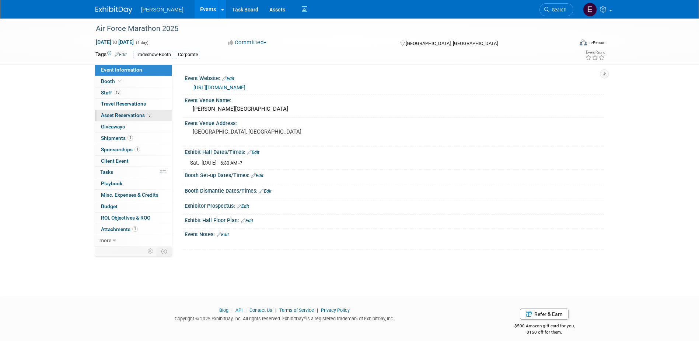
click at [131, 116] on span "Asset Reservations 3" at bounding box center [126, 115] width 51 height 6
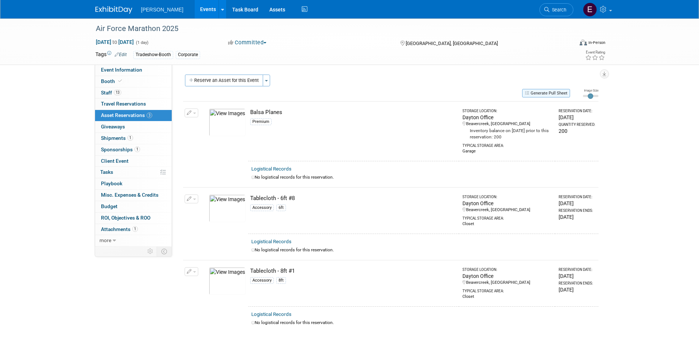
click at [536, 94] on button "Generate Pull Sheet" at bounding box center [546, 93] width 48 height 8
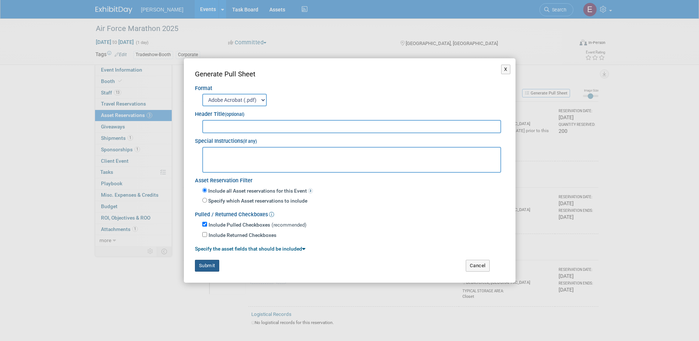
click at [209, 265] on button "Submit" at bounding box center [207, 265] width 24 height 12
